Goal: Information Seeking & Learning: Understand process/instructions

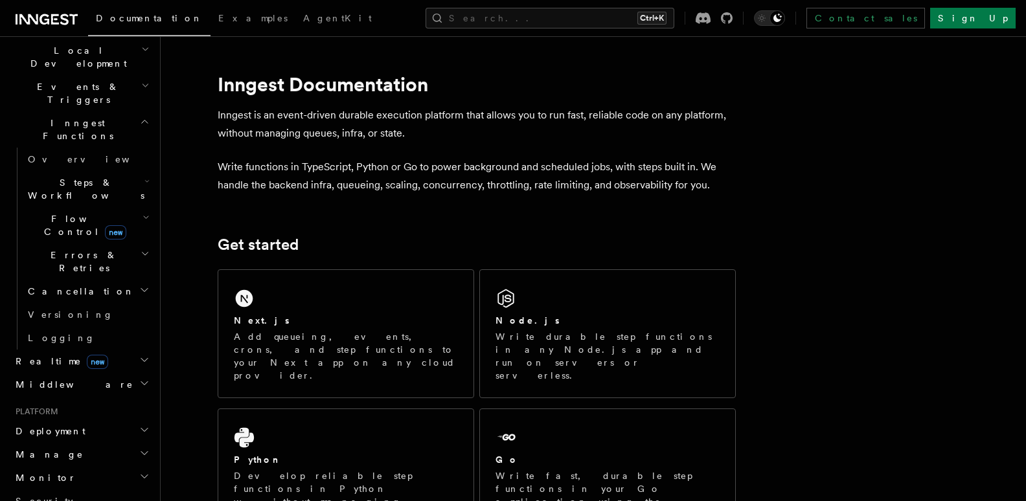
scroll to position [455, 0]
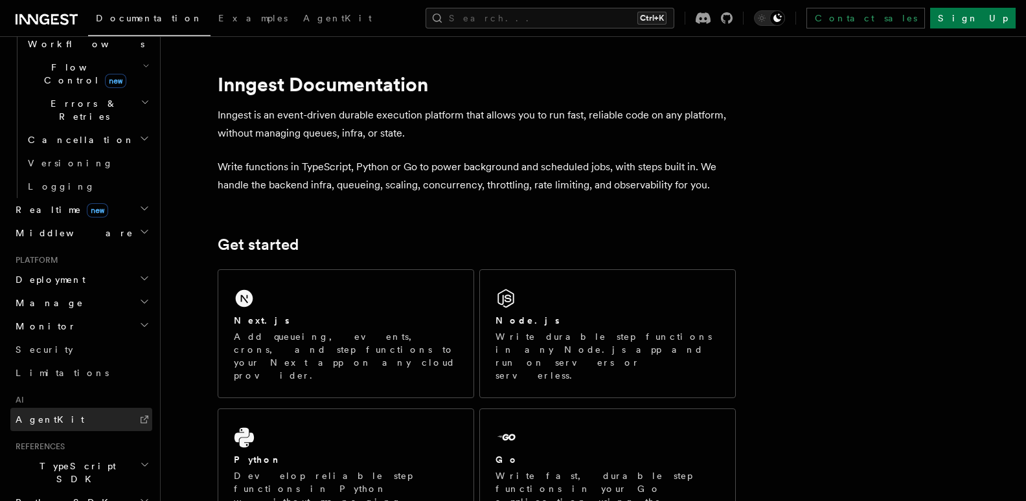
click at [40, 415] on span "AgentKit" at bounding box center [50, 420] width 69 height 10
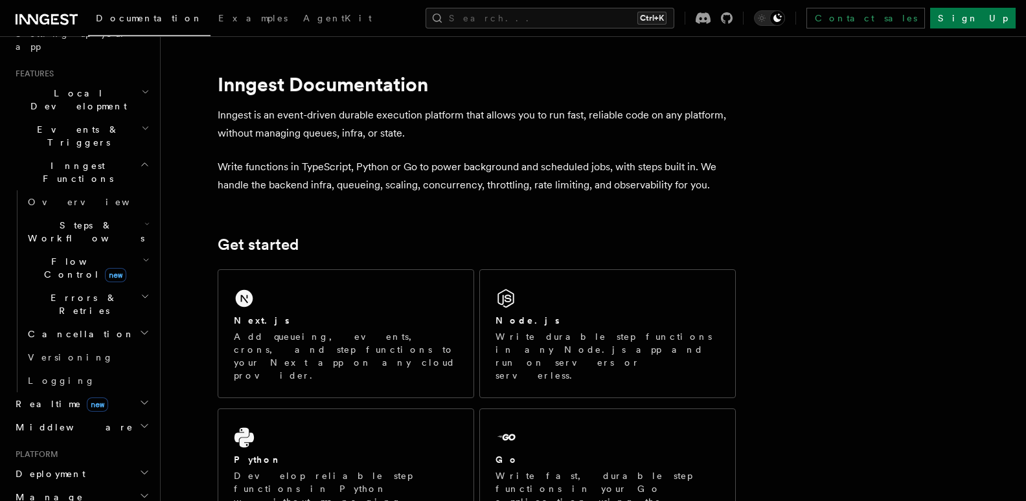
scroll to position [232, 0]
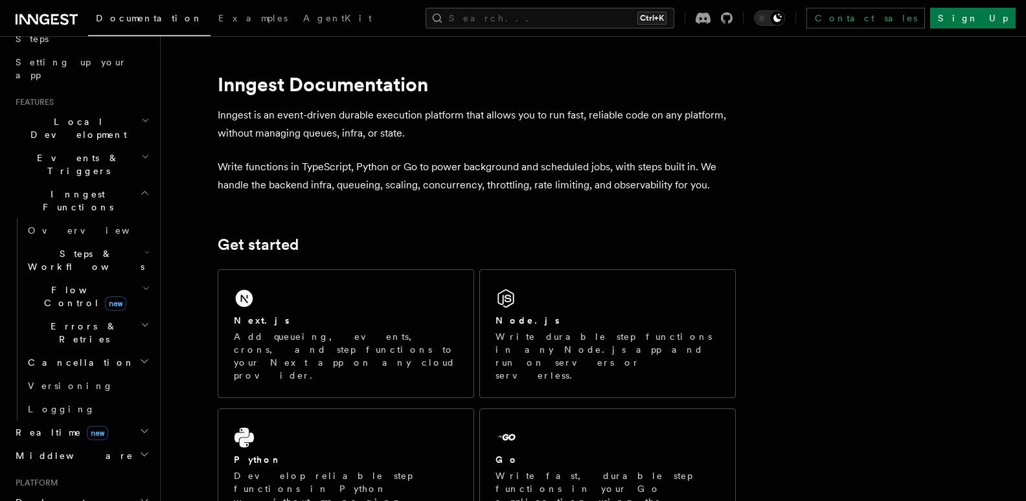
click at [96, 247] on span "Steps & Workflows" at bounding box center [84, 260] width 122 height 26
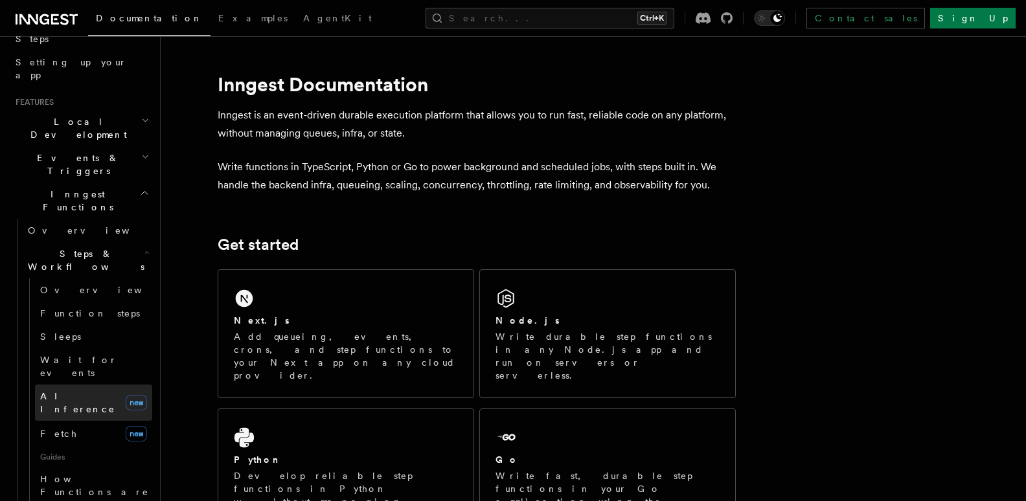
click at [71, 391] on span "AI Inference" at bounding box center [77, 402] width 75 height 23
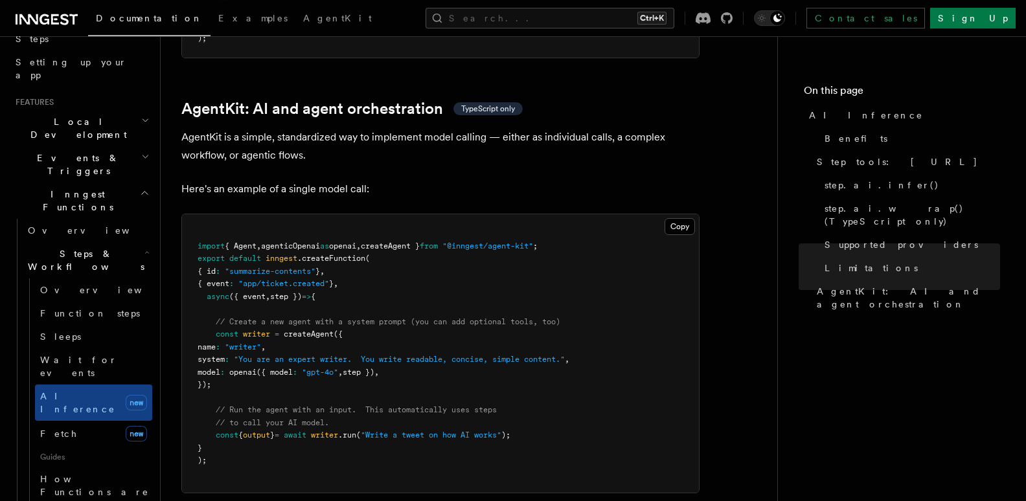
scroll to position [3844, 0]
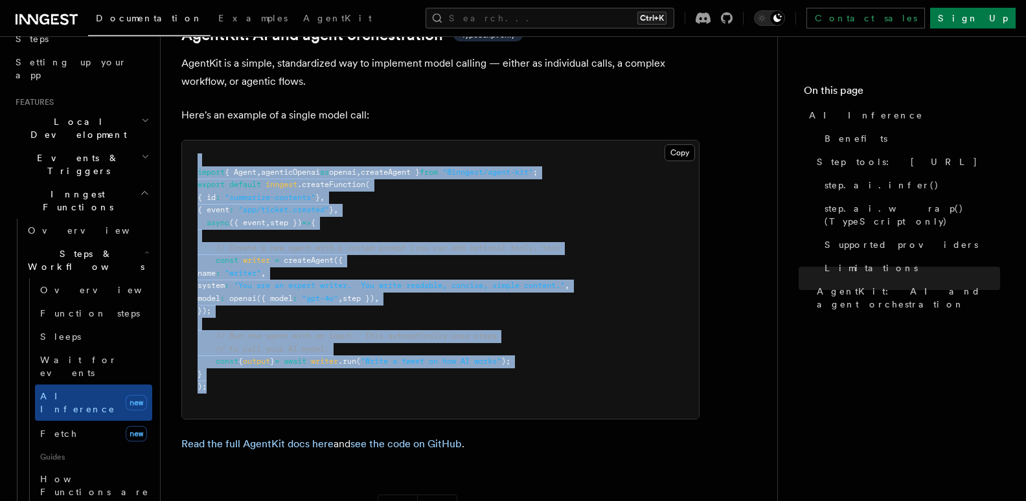
drag, startPoint x: 190, startPoint y: 148, endPoint x: 585, endPoint y: 373, distance: 454.9
click at [585, 373] on pre "import { Agent , agenticOpenai as openai , createAgent } from "@inngest/agent-k…" at bounding box center [440, 280] width 517 height 279
copy code "import { Agent , agenticOpenai as openai , createAgent } from "@inngest/agent-k…"
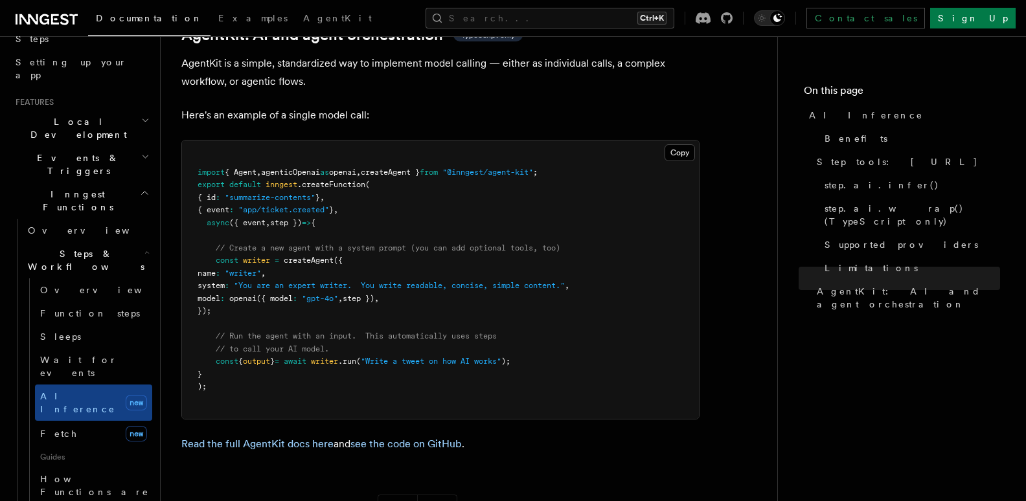
click at [450, 260] on pre "import { Agent , agenticOpenai as openai , createAgent } from "@inngest/agent-k…" at bounding box center [440, 280] width 517 height 279
drag, startPoint x: 560, startPoint y: 343, endPoint x: 218, endPoint y: 345, distance: 342.0
click at [218, 345] on pre "import { Agent , agenticOpenai as openai , createAgent } from "@inngest/agent-k…" at bounding box center [440, 280] width 517 height 279
copy span "const { output } = await writer .run ( "Write a tweet on how AI works" );"
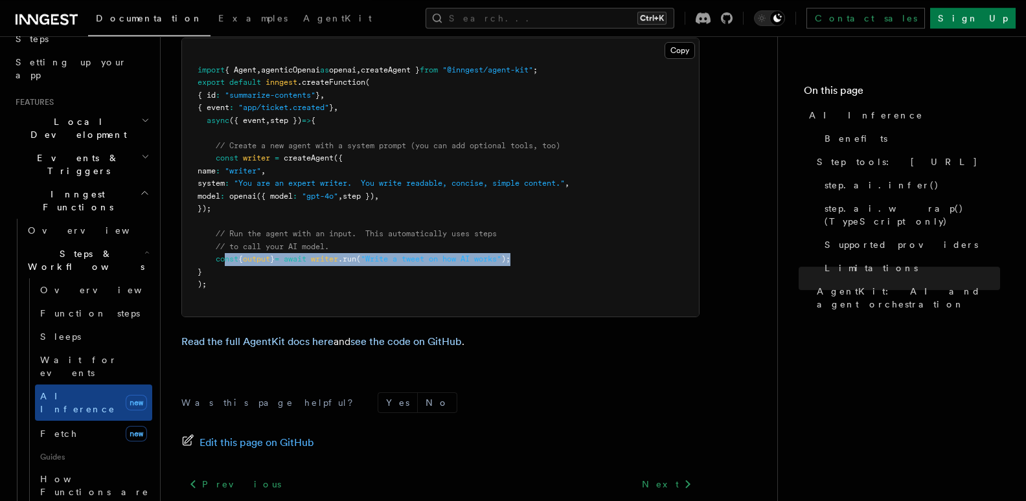
scroll to position [3868, 0]
